Goal: Information Seeking & Learning: Find specific fact

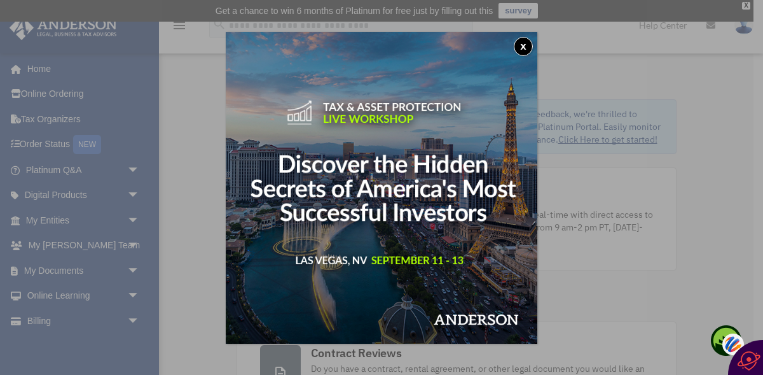
click at [522, 43] on button "x" at bounding box center [523, 46] width 19 height 19
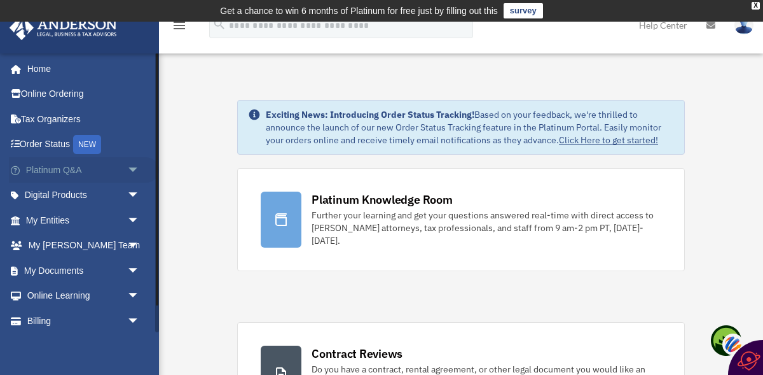
click at [76, 165] on link "Platinum Q&A arrow_drop_down" at bounding box center [84, 169] width 150 height 25
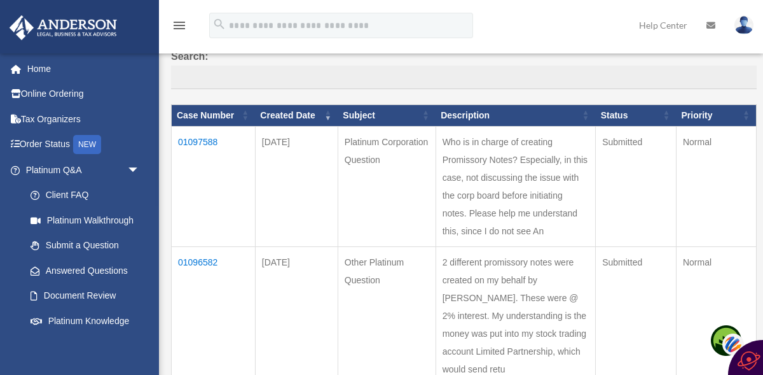
scroll to position [125, 0]
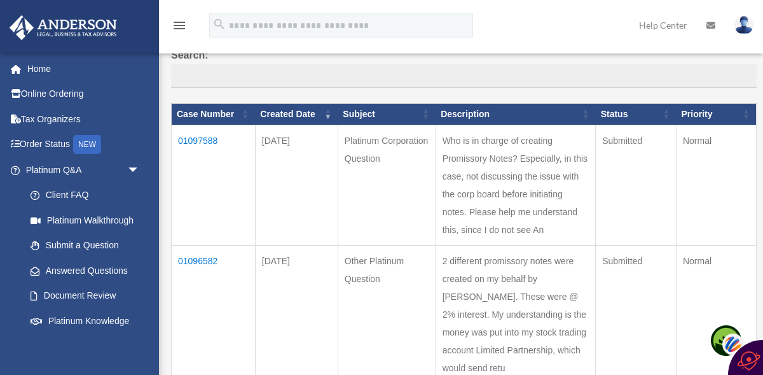
click at [193, 141] on td "01097588" at bounding box center [214, 185] width 84 height 120
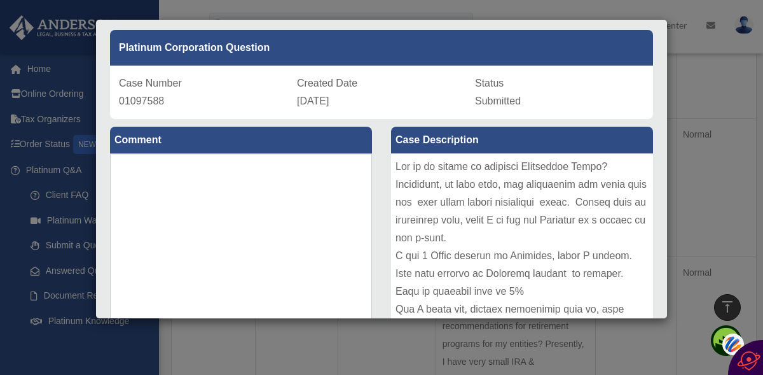
scroll to position [36, 0]
